Goal: Information Seeking & Learning: Compare options

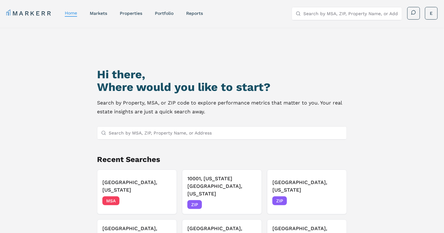
drag, startPoint x: 38, startPoint y: 132, endPoint x: 46, endPoint y: 122, distance: 12.8
click at [46, 126] on div "Hi there, Where would you like to start? Search by Property, MSA, or ZIP code t…" at bounding box center [222, 150] width 444 height 244
click at [64, 125] on div "Hi there, Where would you like to start? Search by Property, MSA, or ZIP code t…" at bounding box center [222, 150] width 444 height 244
click at [334, 13] on input "Search by MSA, ZIP, Property Name, or Address" at bounding box center [351, 13] width 95 height 13
click at [336, 11] on input "Search by MSA, ZIP, Property Name, or Address" at bounding box center [351, 13] width 95 height 13
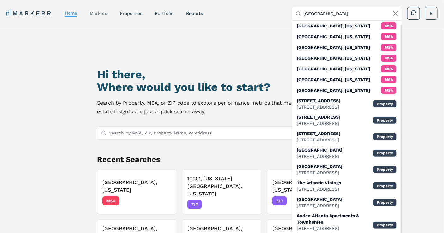
type input "[GEOGRAPHIC_DATA]"
click at [107, 14] on link "markets" at bounding box center [98, 13] width 17 height 5
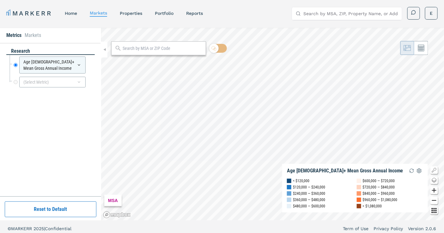
click at [144, 48] on input "text" at bounding box center [163, 48] width 80 height 7
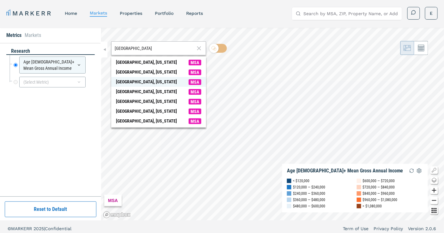
type input "[GEOGRAPHIC_DATA]"
click at [192, 83] on span "MSA" at bounding box center [195, 82] width 13 height 6
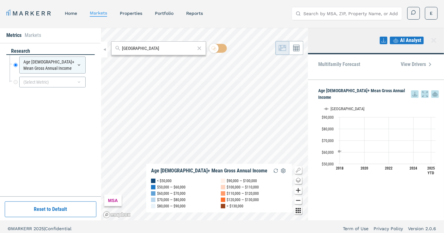
drag, startPoint x: 213, startPoint y: 55, endPoint x: 220, endPoint y: 55, distance: 7.0
click at [218, 55] on div at bounding box center [218, 49] width 18 height 11
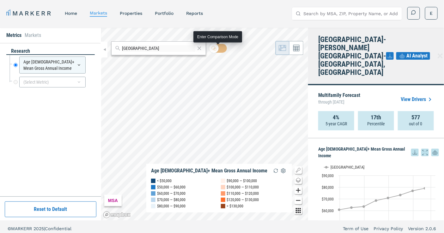
click at [221, 49] on input "checkbox" at bounding box center [218, 48] width 18 height 9
checkbox input "true"
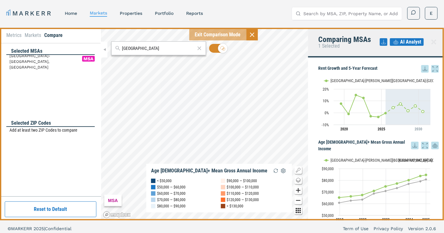
click at [9, 32] on li "Metrics" at bounding box center [13, 36] width 15 height 8
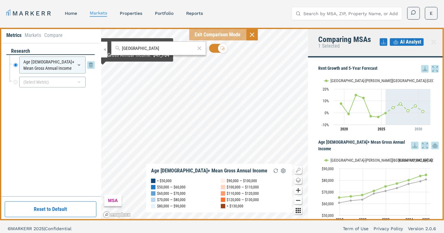
click at [77, 64] on icon at bounding box center [79, 65] width 5 height 5
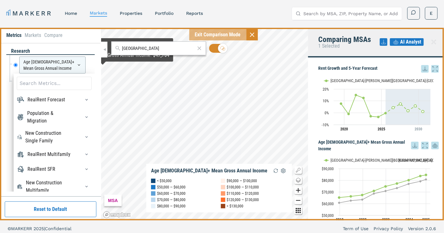
click at [52, 84] on input at bounding box center [54, 83] width 75 height 13
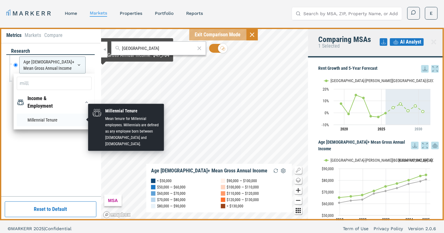
type input "mill"
click at [29, 120] on li "Millennial Tenure" at bounding box center [54, 120] width 75 height 13
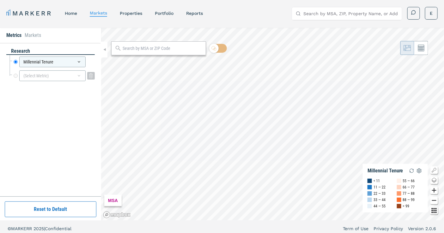
click at [77, 77] on icon at bounding box center [79, 75] width 5 height 5
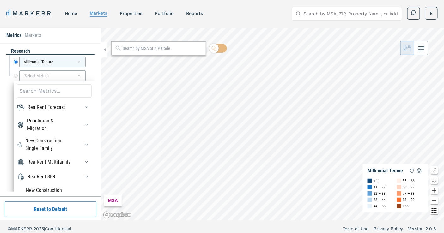
click at [24, 92] on input at bounding box center [54, 90] width 75 height 13
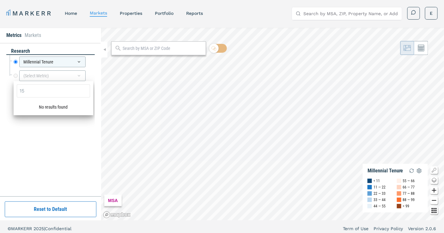
type input "1"
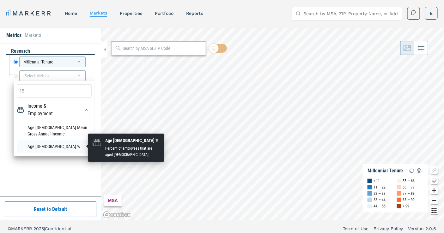
type input "18"
click at [29, 147] on li "Age [DEMOGRAPHIC_DATA] %" at bounding box center [54, 146] width 75 height 13
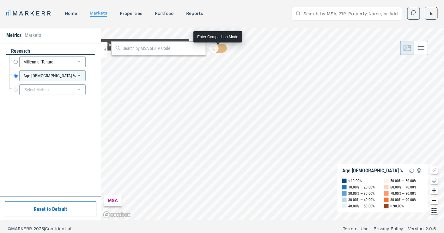
click at [226, 50] on input "checkbox" at bounding box center [218, 48] width 18 height 9
checkbox input "true"
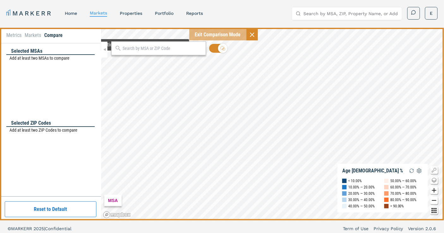
click at [154, 48] on input "text" at bounding box center [163, 48] width 80 height 7
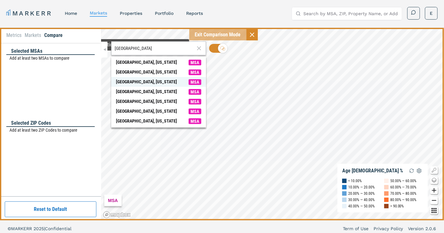
click at [190, 82] on span "MSA" at bounding box center [195, 82] width 13 height 6
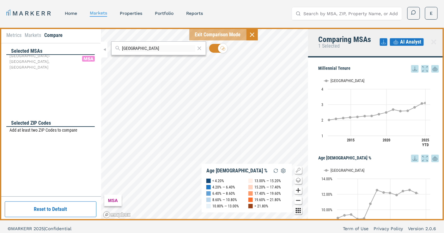
drag, startPoint x: 152, startPoint y: 49, endPoint x: 111, endPoint y: 46, distance: 41.2
click at [111, 46] on div "[GEOGRAPHIC_DATA]" at bounding box center [158, 48] width 95 height 14
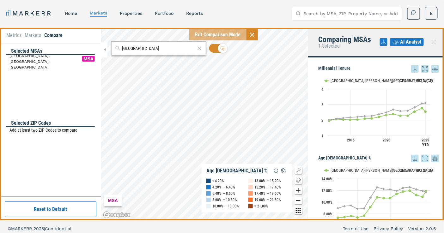
click at [146, 49] on input "[GEOGRAPHIC_DATA]" at bounding box center [158, 48] width 73 height 7
drag, startPoint x: 146, startPoint y: 49, endPoint x: 86, endPoint y: 48, distance: 59.8
click at [86, 48] on div "Metrics Markets Compare Selected MSAs [GEOGRAPHIC_DATA]-[PERSON_NAME][GEOGRAPHI…" at bounding box center [222, 124] width 444 height 193
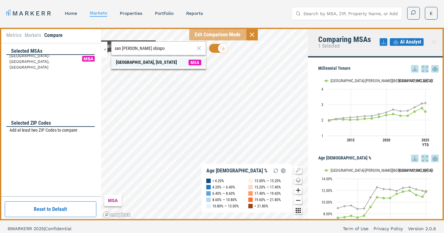
type input "san [PERSON_NAME] obispo"
click at [199, 61] on span "MSA" at bounding box center [195, 63] width 13 height 6
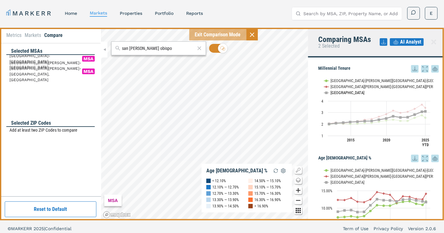
click at [332, 93] on button "Show USA" at bounding box center [330, 92] width 13 height 5
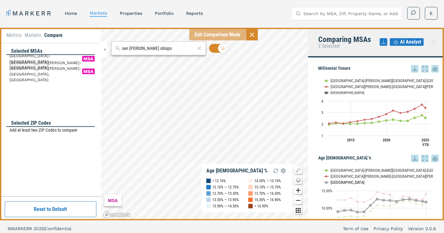
click at [333, 183] on button "Show USA" at bounding box center [330, 182] width 13 height 5
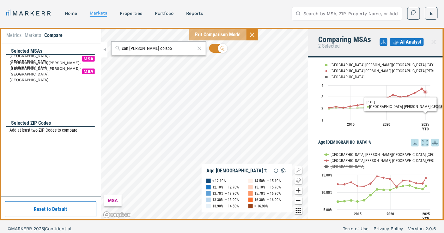
scroll to position [28, 0]
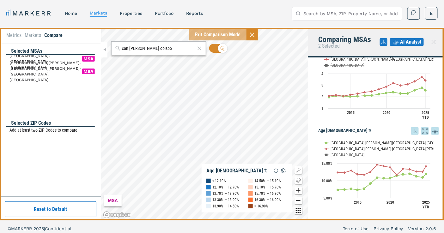
click at [21, 143] on div "Metrics Markets Compare Selected MSAs [GEOGRAPHIC_DATA]-[PERSON_NAME][GEOGRAPHI…" at bounding box center [222, 124] width 444 height 193
click at [65, 137] on div "Metrics Markets Compare Selected MSAs [GEOGRAPHIC_DATA]-[PERSON_NAME][GEOGRAPHI…" at bounding box center [222, 124] width 444 height 193
click at [247, 169] on div "MSA Age [DEMOGRAPHIC_DATA] % < 12.10% 12.10% — 12.70% 12.70% — 13.30% 13.30% — …" at bounding box center [204, 124] width 207 height 193
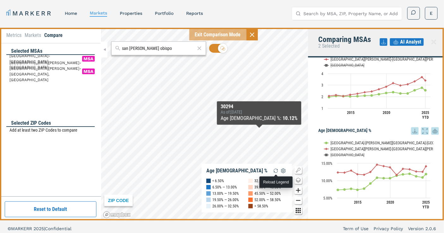
click at [277, 170] on img "button" at bounding box center [276, 171] width 8 height 8
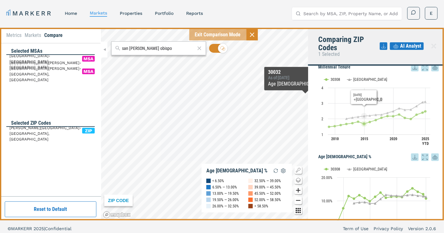
scroll to position [0, 0]
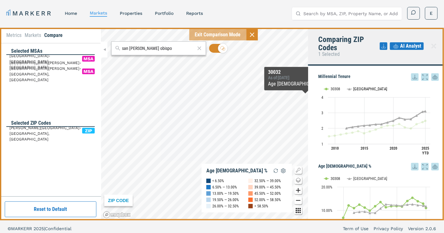
click at [355, 89] on text "[GEOGRAPHIC_DATA]" at bounding box center [371, 89] width 34 height 5
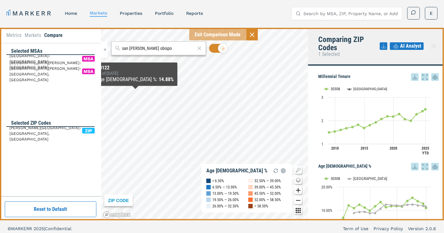
click at [36, 80] on div "[GEOGRAPHIC_DATA]-[PERSON_NAME][GEOGRAPHIC_DATA]-[GEOGRAPHIC_DATA], [GEOGRAPHIC…" at bounding box center [50, 70] width 89 height 30
click at [42, 60] on span "[GEOGRAPHIC_DATA]-[PERSON_NAME][GEOGRAPHIC_DATA]-[GEOGRAPHIC_DATA], [GEOGRAPHIC…" at bounding box center [41, 59] width 64 height 28
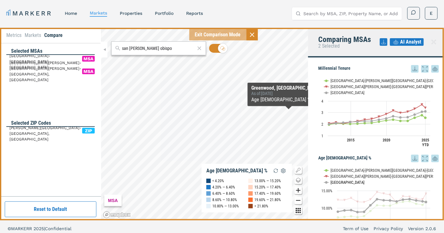
click at [334, 181] on text "[GEOGRAPHIC_DATA]" at bounding box center [348, 182] width 34 height 5
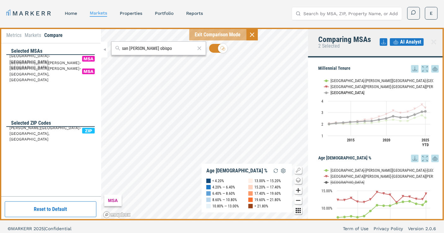
click at [334, 92] on text "[GEOGRAPHIC_DATA]" at bounding box center [348, 92] width 34 height 5
click at [13, 35] on li "Metrics" at bounding box center [13, 36] width 15 height 8
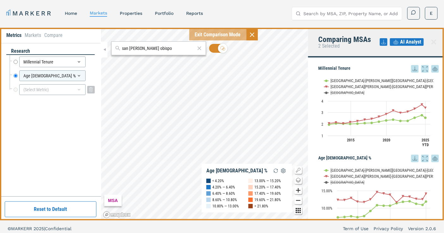
click at [73, 90] on div "(Select Metric)" at bounding box center [52, 89] width 66 height 11
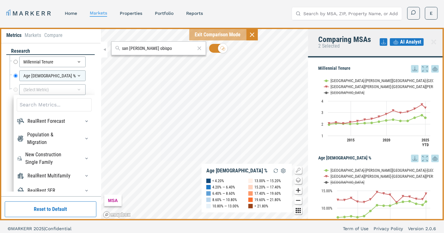
click at [53, 107] on input at bounding box center [54, 104] width 75 height 13
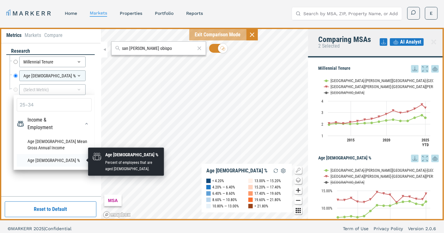
type input "25-34"
click at [42, 161] on li "Age [DEMOGRAPHIC_DATA] %" at bounding box center [54, 160] width 75 height 13
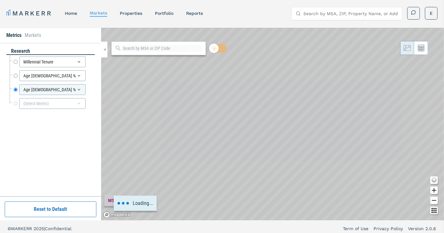
click at [220, 48] on input "checkbox" at bounding box center [218, 48] width 18 height 9
checkbox input "true"
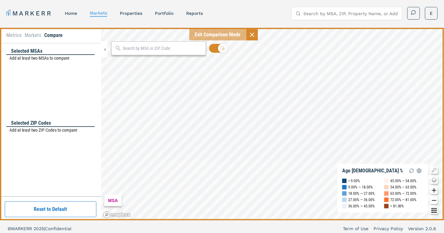
click at [151, 49] on input "text" at bounding box center [163, 48] width 80 height 7
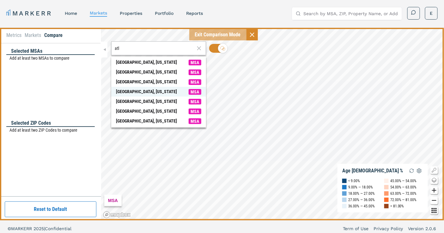
click at [192, 92] on span "MSA" at bounding box center [195, 92] width 13 height 6
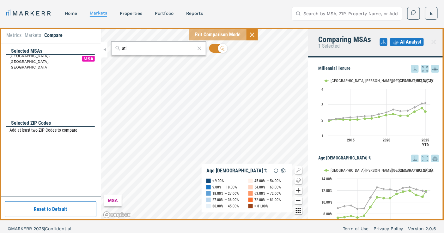
click at [108, 46] on div "atl MSA Age [DEMOGRAPHIC_DATA] % < 9.00% 9.00% — 18.00% 18.00% — 27.00% 27.00% …" at bounding box center [204, 124] width 207 height 193
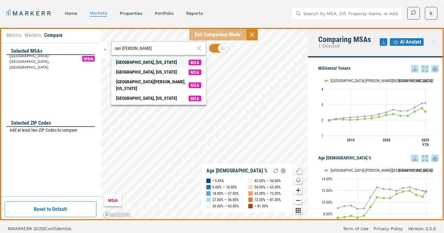
type input "san [PERSON_NAME]"
click at [196, 63] on span "MSA" at bounding box center [195, 63] width 13 height 6
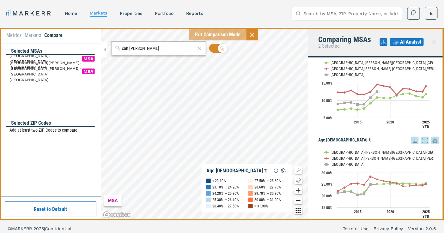
scroll to position [118, 0]
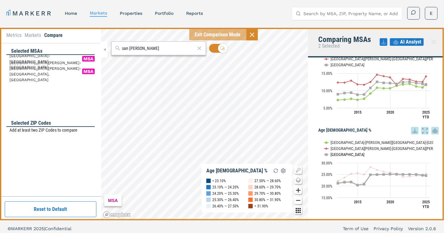
click at [327, 154] on button "Show USA" at bounding box center [330, 154] width 13 height 5
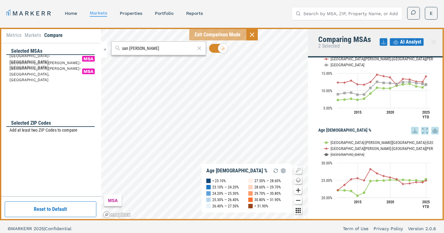
click at [16, 32] on div "Metrics Markets Compare" at bounding box center [50, 35] width 101 height 15
click at [15, 35] on li "Metrics" at bounding box center [13, 36] width 15 height 8
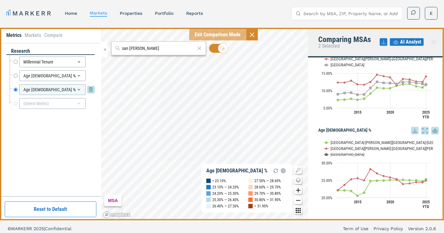
click at [77, 89] on icon at bounding box center [79, 89] width 5 height 5
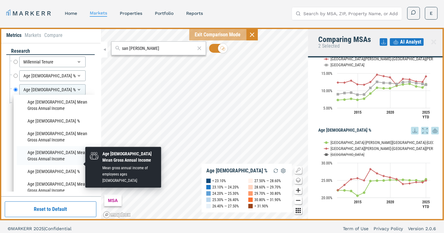
scroll to position [140, 0]
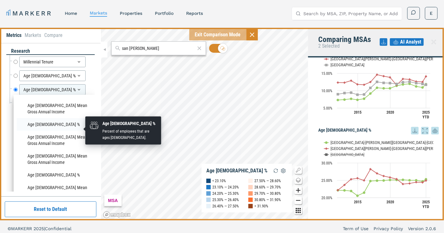
click at [35, 128] on li "Age [DEMOGRAPHIC_DATA] %" at bounding box center [54, 124] width 75 height 13
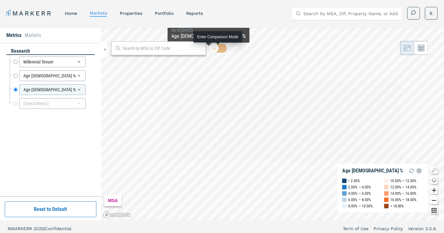
click at [223, 51] on input "checkbox" at bounding box center [218, 48] width 18 height 9
checkbox input "true"
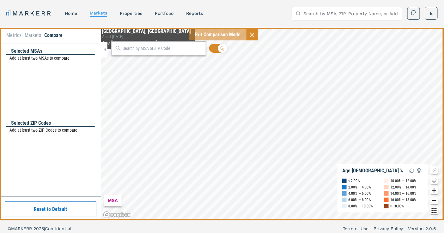
click at [167, 52] on input "text" at bounding box center [163, 48] width 80 height 7
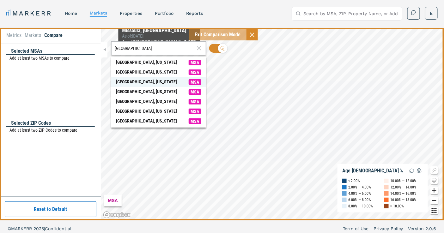
click at [191, 81] on span "MSA" at bounding box center [195, 82] width 13 height 6
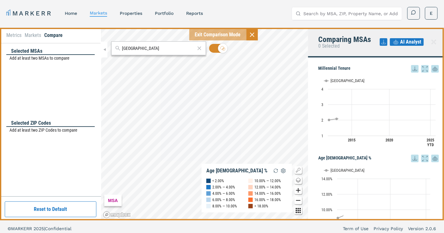
click at [100, 46] on div "Metrics Markets Compare Selected MSAs Add at least two MSAs to compare Selected…" at bounding box center [222, 124] width 444 height 193
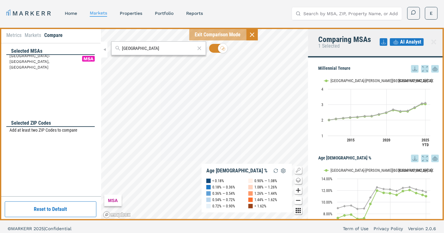
scroll to position [4, 0]
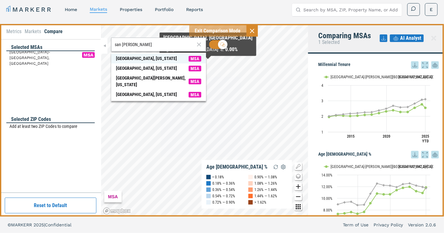
click at [191, 59] on span "MSA" at bounding box center [195, 59] width 13 height 6
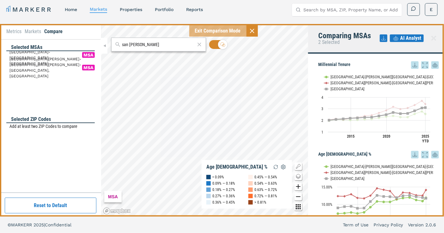
click at [330, 89] on rect "Interactive chart" at bounding box center [375, 108] width 115 height 79
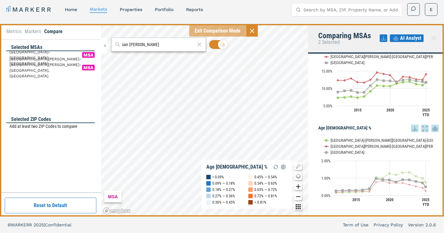
scroll to position [118, 0]
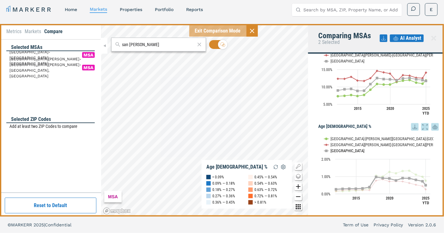
click at [336, 150] on text "[GEOGRAPHIC_DATA]" at bounding box center [348, 151] width 34 height 5
drag, startPoint x: 140, startPoint y: 45, endPoint x: 117, endPoint y: 46, distance: 22.5
click at [117, 46] on div "san [PERSON_NAME]" at bounding box center [158, 45] width 95 height 14
click at [77, 54] on icon at bounding box center [77, 54] width 8 height 11
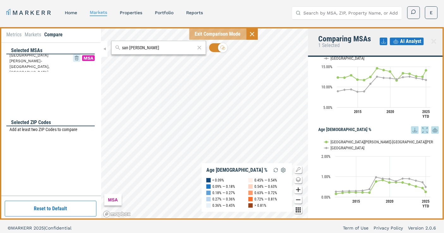
scroll to position [0, 0]
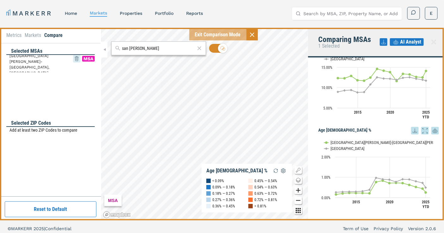
click at [76, 56] on icon at bounding box center [77, 58] width 8 height 11
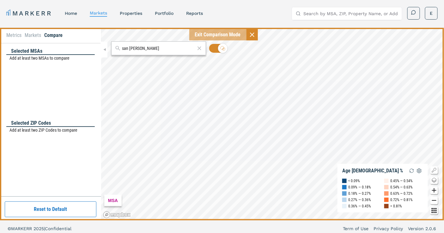
click at [131, 48] on input "san [PERSON_NAME]" at bounding box center [158, 48] width 73 height 7
drag, startPoint x: 133, startPoint y: 46, endPoint x: 76, endPoint y: 45, distance: 57.3
click at [76, 45] on div "Metrics Markets Compare Selected MSAs Add at least two MSAs to compare Selected…" at bounding box center [222, 124] width 444 height 193
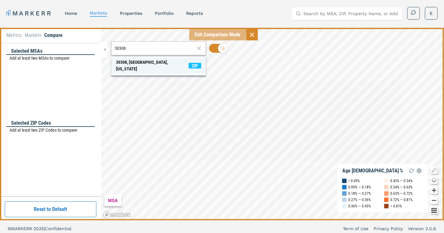
click at [197, 63] on span "ZIP" at bounding box center [195, 66] width 13 height 6
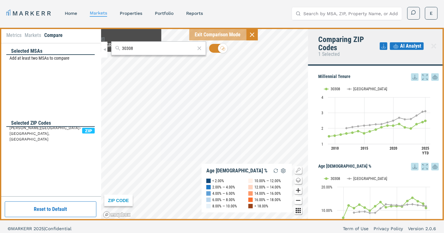
drag, startPoint x: 134, startPoint y: 49, endPoint x: 96, endPoint y: 49, distance: 37.6
click at [96, 49] on div "Metrics Markets Compare Selected MSAs Add at least two MSAs to compare Selected…" at bounding box center [222, 124] width 444 height 193
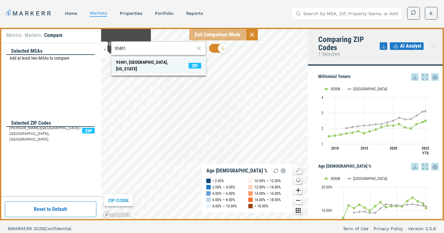
click at [197, 64] on span "ZIP" at bounding box center [195, 66] width 13 height 6
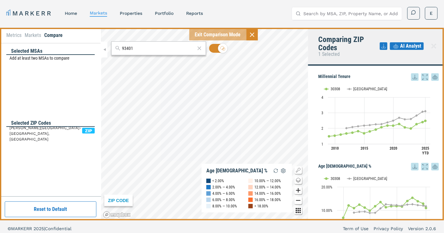
click at [150, 47] on input "93401" at bounding box center [158, 48] width 73 height 7
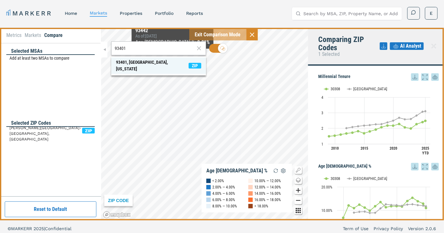
click at [194, 63] on span "ZIP" at bounding box center [195, 66] width 13 height 6
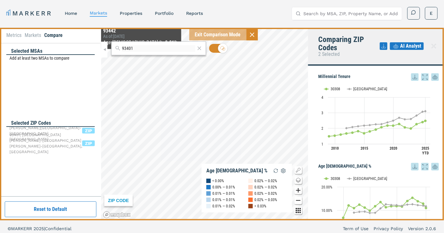
click at [139, 51] on input "93401" at bounding box center [158, 48] width 73 height 7
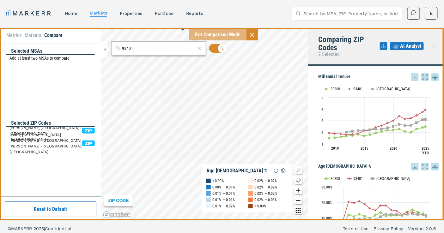
drag, startPoint x: 160, startPoint y: 51, endPoint x: 47, endPoint y: 43, distance: 113.2
click at [57, 48] on div "Metrics Markets Compare Selected MSAs Add at least two MSAs to compare Selected…" at bounding box center [222, 124] width 444 height 193
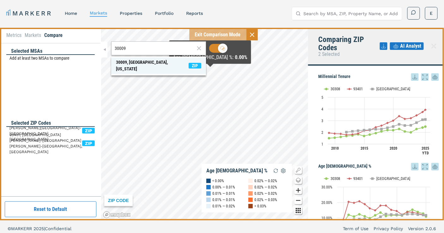
type input "30009"
click at [195, 63] on span "ZIP" at bounding box center [195, 66] width 13 height 6
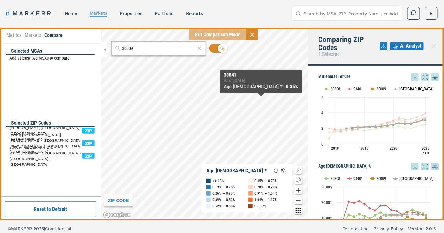
click at [394, 90] on button "Show USA" at bounding box center [400, 89] width 13 height 5
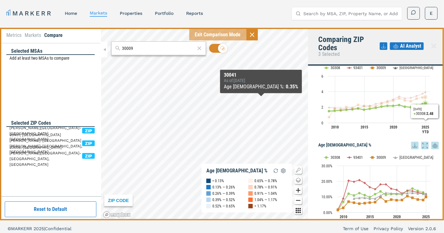
scroll to position [70, 0]
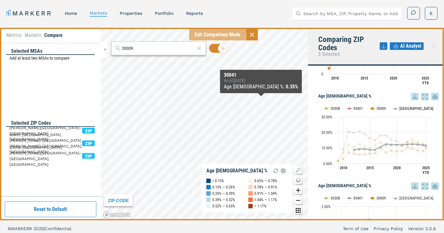
click at [403, 108] on text "[GEOGRAPHIC_DATA]" at bounding box center [417, 108] width 34 height 5
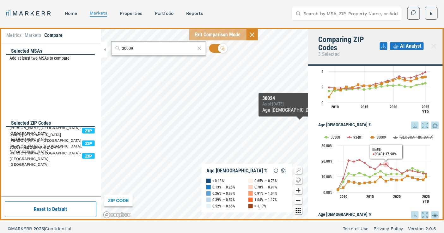
scroll to position [105, 0]
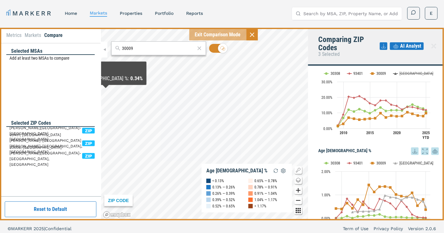
click at [16, 34] on li "Metrics" at bounding box center [13, 36] width 15 height 8
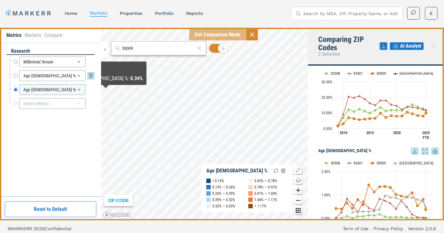
click at [80, 75] on icon at bounding box center [79, 75] width 5 height 5
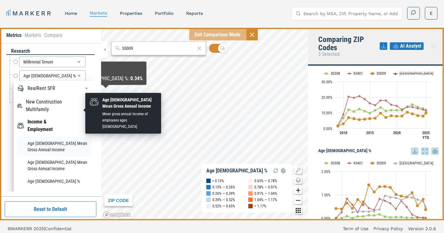
scroll to position [140, 0]
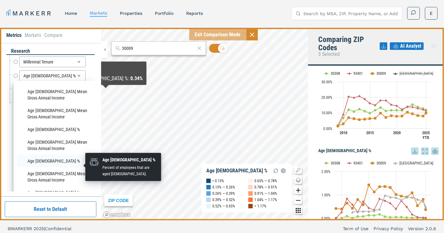
click at [40, 167] on li "Age [DEMOGRAPHIC_DATA] %" at bounding box center [54, 161] width 75 height 13
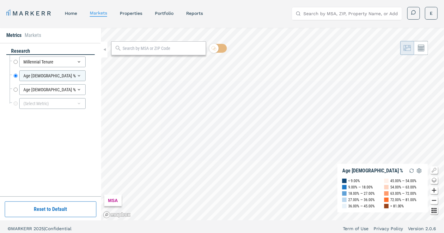
click at [31, 33] on li "Markets" at bounding box center [33, 36] width 16 height 8
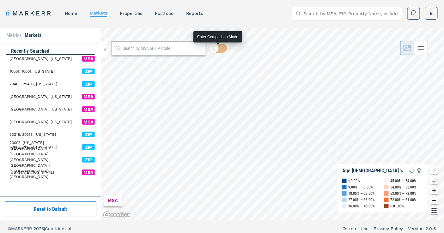
click at [213, 49] on icon at bounding box center [214, 48] width 5 height 5
click at [213, 49] on input "checkbox" at bounding box center [218, 48] width 18 height 9
checkbox input "true"
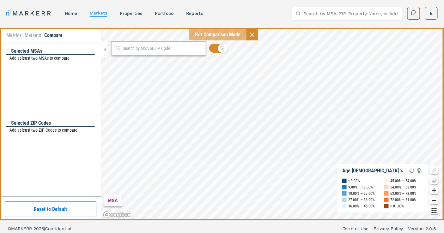
click at [150, 47] on input "text" at bounding box center [163, 48] width 80 height 7
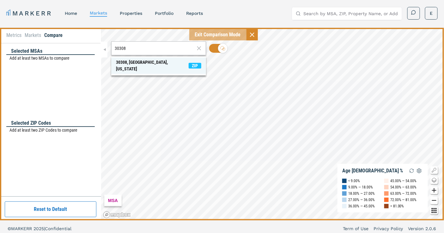
click at [196, 63] on span "ZIP" at bounding box center [195, 66] width 13 height 6
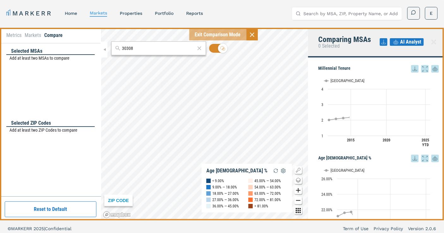
click at [135, 47] on input "30308" at bounding box center [158, 48] width 73 height 7
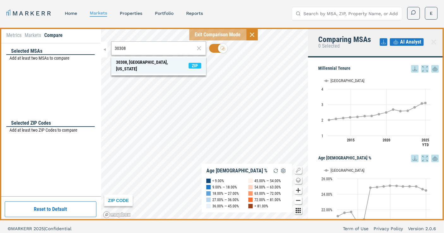
click at [194, 63] on span "ZIP" at bounding box center [195, 66] width 13 height 6
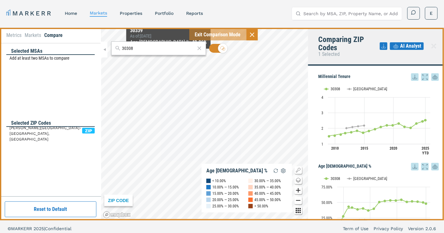
drag, startPoint x: 146, startPoint y: 52, endPoint x: 142, endPoint y: 52, distance: 4.8
click at [142, 52] on div "30308" at bounding box center [158, 48] width 95 height 14
click at [141, 49] on input "30308" at bounding box center [158, 48] width 73 height 7
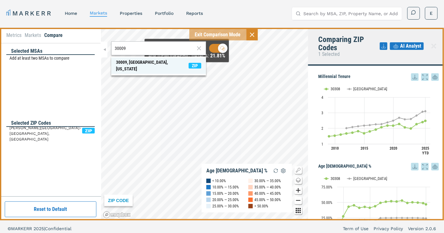
click at [197, 63] on span "ZIP" at bounding box center [195, 66] width 13 height 6
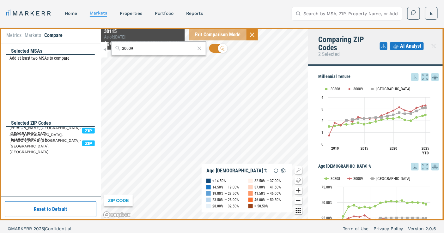
drag, startPoint x: 144, startPoint y: 51, endPoint x: 91, endPoint y: 42, distance: 53.5
click at [90, 43] on div "Metrics Markets Compare Selected MSAs Add at least two MSAs to compare Selected…" at bounding box center [222, 124] width 444 height 193
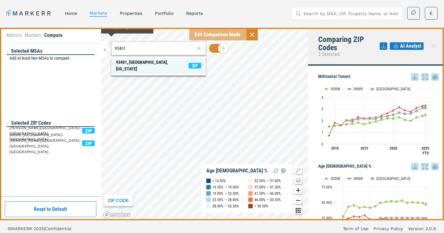
click at [190, 63] on span "ZIP" at bounding box center [195, 66] width 13 height 6
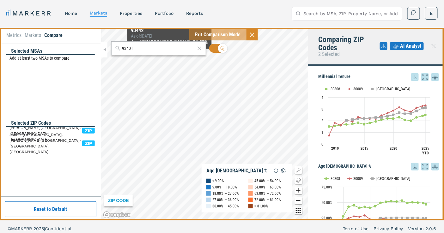
click at [167, 51] on input "93401" at bounding box center [158, 48] width 73 height 7
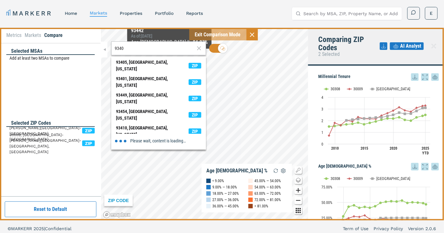
type input "93401"
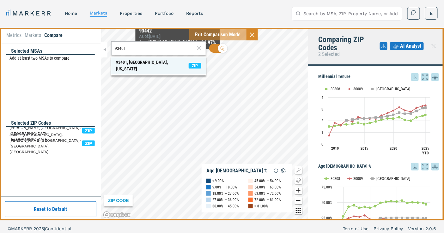
click at [193, 63] on span "ZIP" at bounding box center [195, 66] width 13 height 6
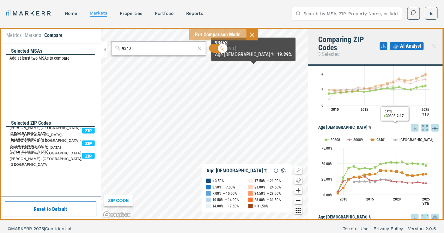
scroll to position [70, 0]
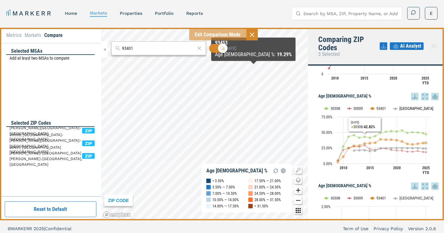
click at [396, 109] on icon "Interactive chart" at bounding box center [396, 109] width 3 height 3
